Goal: Find specific page/section: Find specific page/section

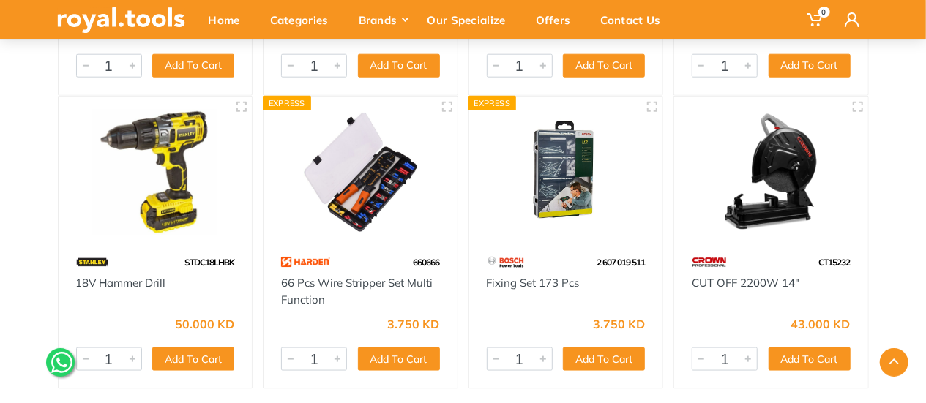
scroll to position [439, 0]
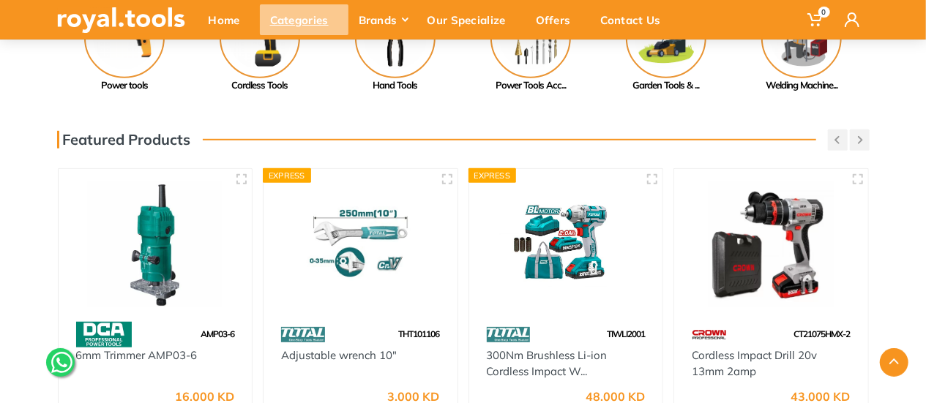
click at [308, 15] on div "Categories" at bounding box center [304, 19] width 89 height 31
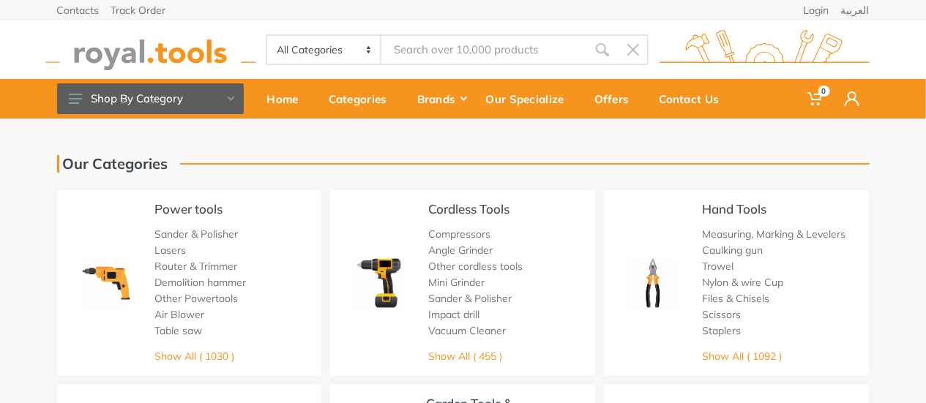
click at [737, 219] on div "Hand Tools Measuring, Marking & Levelers Caulking gun Trowel Nylon & wire Cup F…" at bounding box center [773, 283] width 143 height 162
click at [757, 353] on link "Show All ( 1092 )" at bounding box center [742, 356] width 80 height 13
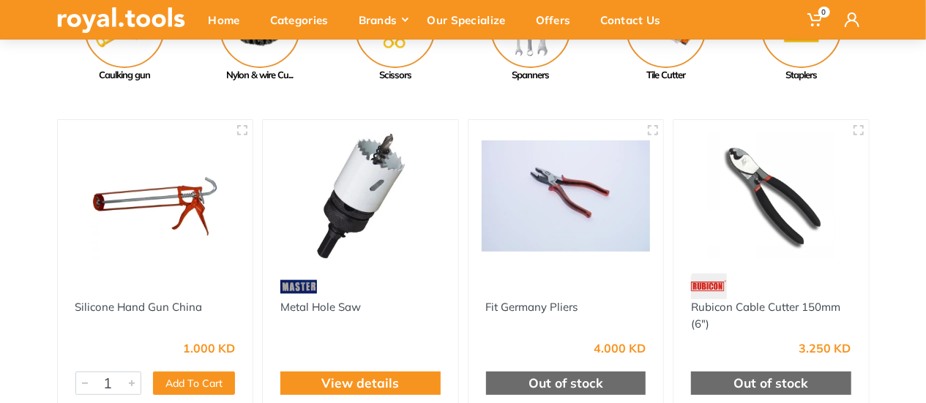
scroll to position [73, 0]
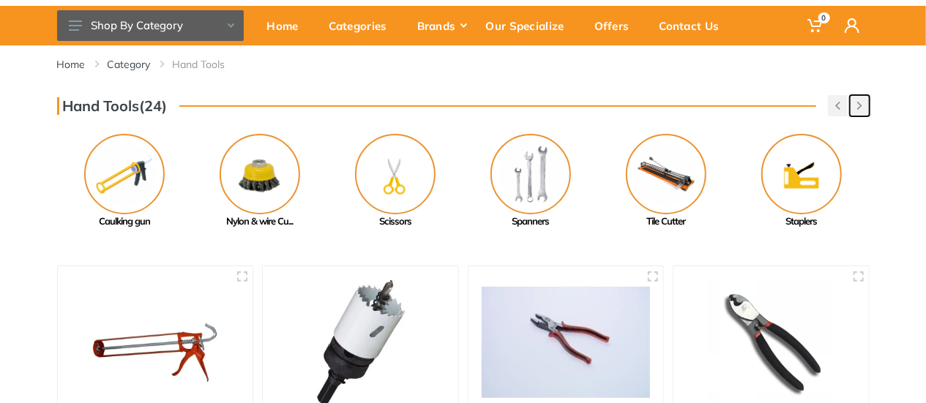
click at [857, 109] on use "button" at bounding box center [859, 106] width 5 height 8
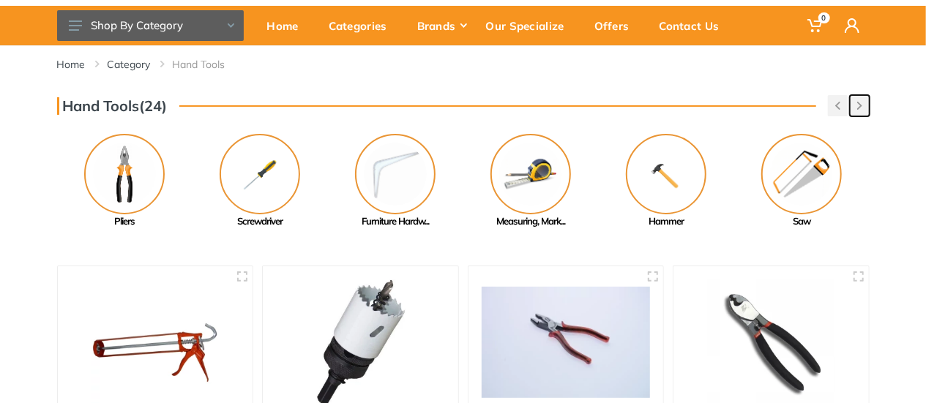
click at [857, 109] on use "button" at bounding box center [859, 106] width 5 height 8
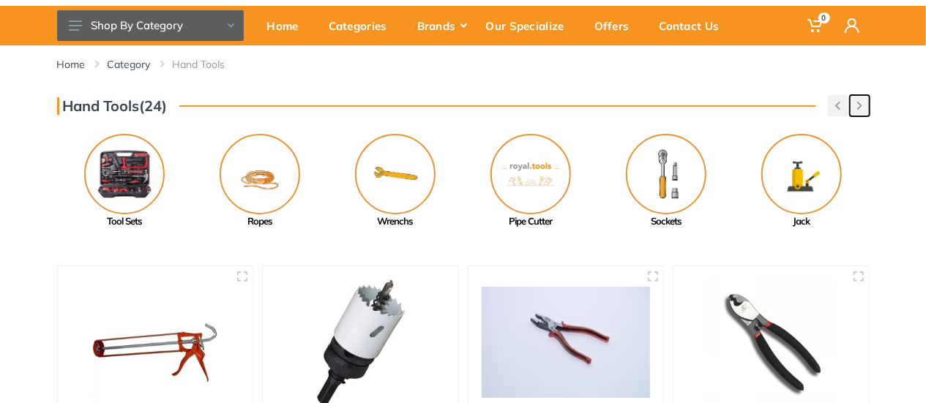
click at [857, 109] on use "button" at bounding box center [859, 106] width 5 height 8
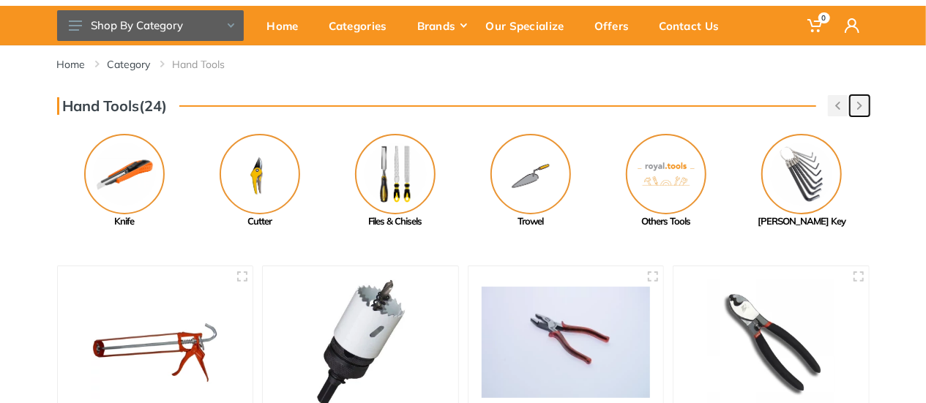
click at [852, 110] on button "button" at bounding box center [859, 105] width 20 height 21
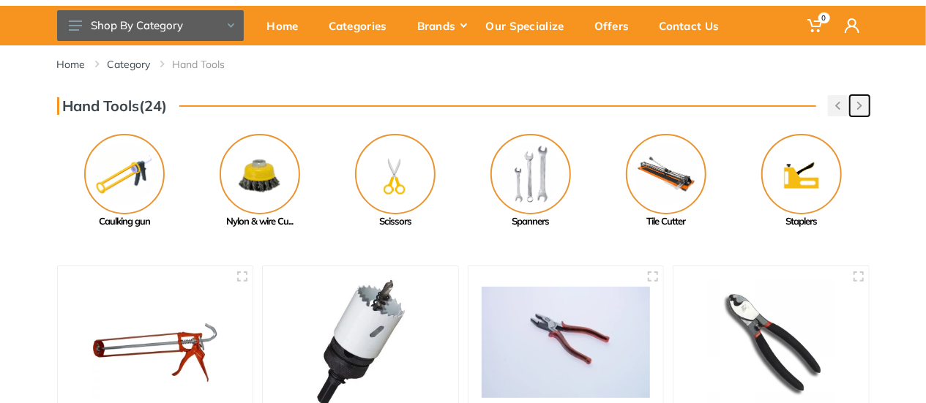
click at [860, 103] on icon "button" at bounding box center [859, 106] width 5 height 8
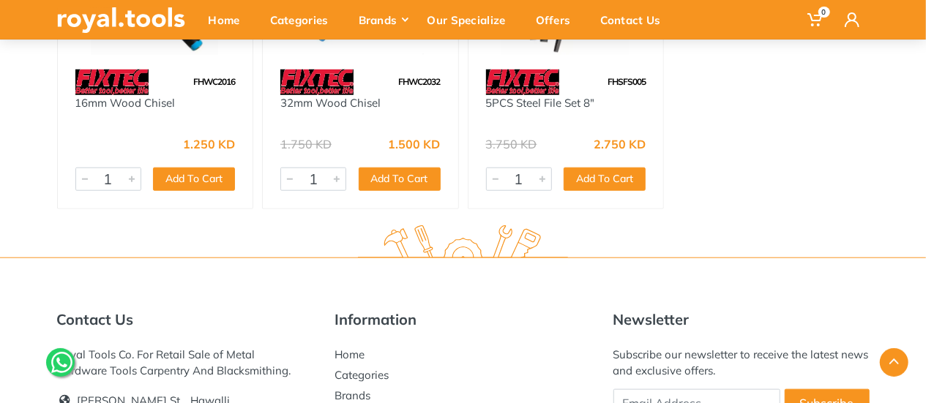
scroll to position [3439, 0]
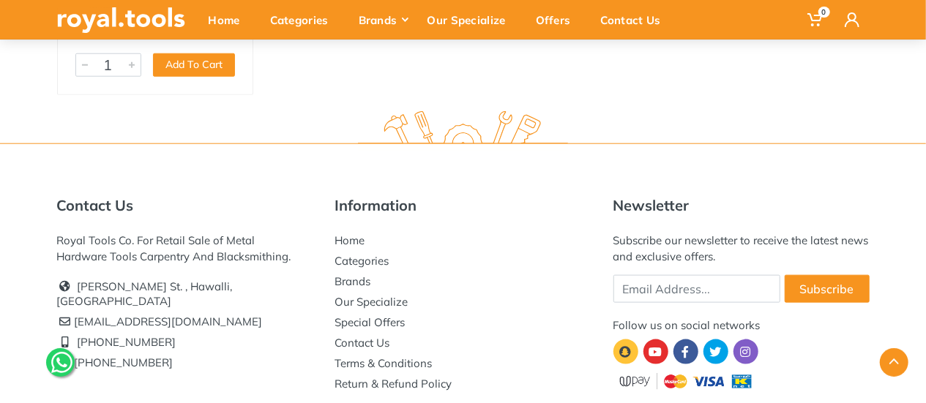
scroll to position [3556, 0]
